Goal: Transaction & Acquisition: Purchase product/service

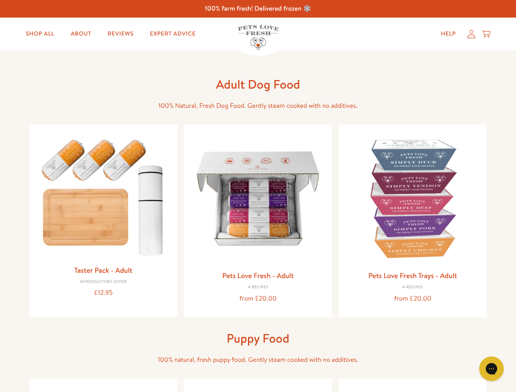
click at [491, 369] on icon "Gorgias live chat" at bounding box center [491, 369] width 8 height 8
